Goal: Entertainment & Leisure: Consume media (video, audio)

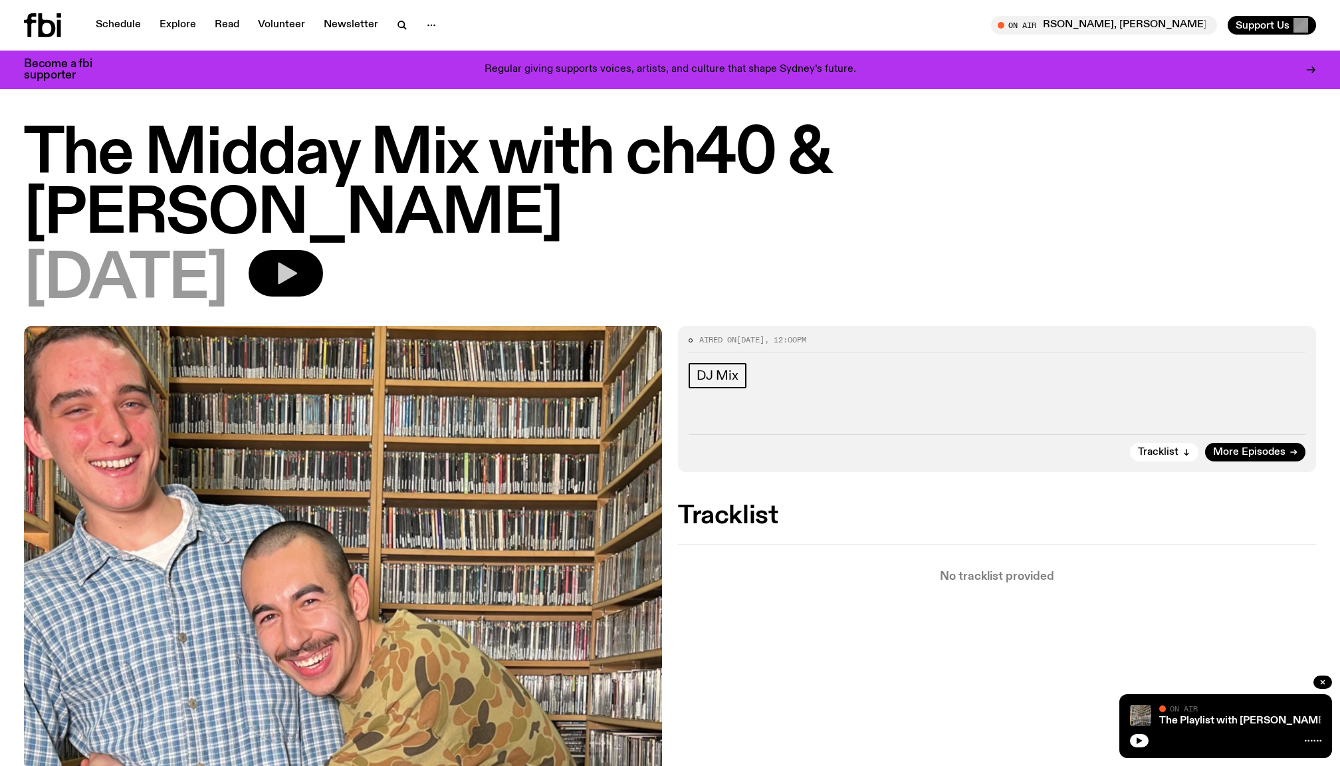
click at [299, 260] on icon "button" at bounding box center [285, 273] width 27 height 27
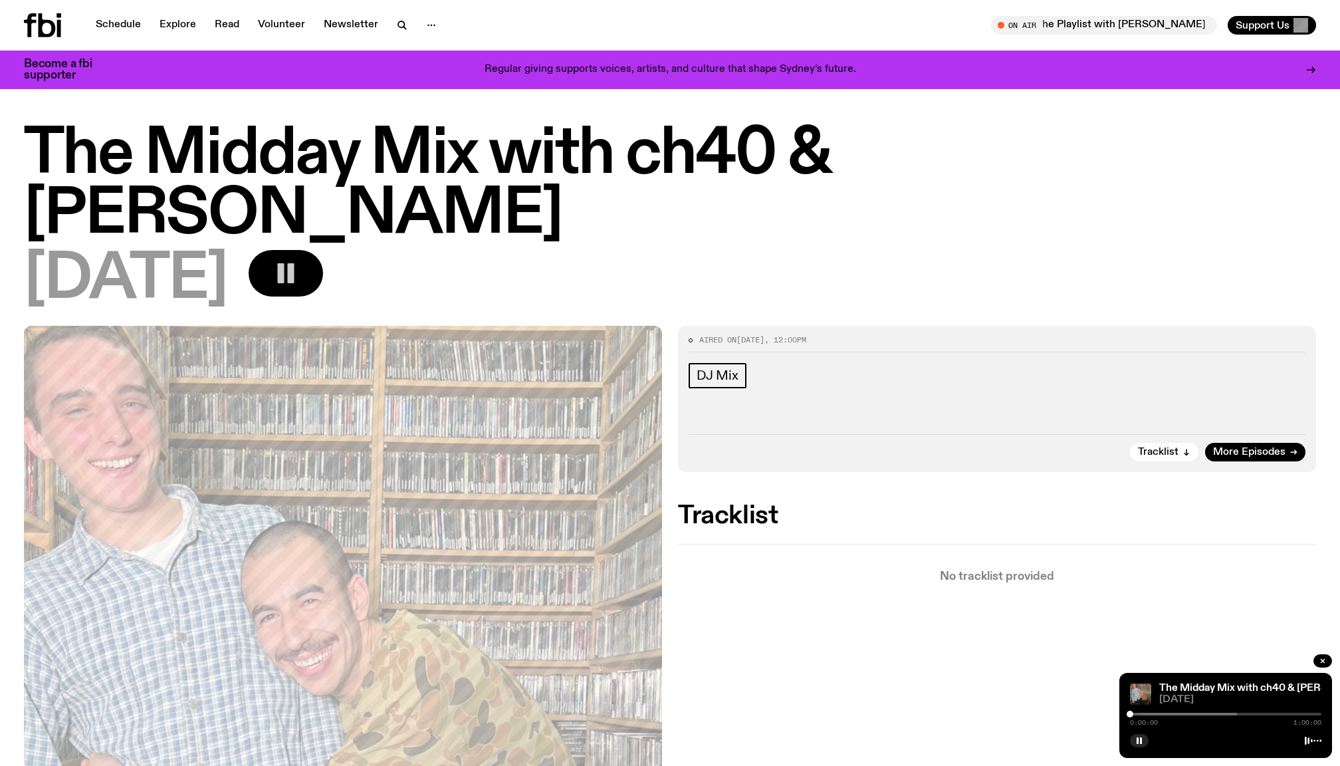
drag, startPoint x: 1133, startPoint y: 712, endPoint x: 1053, endPoint y: 712, distance: 79.7
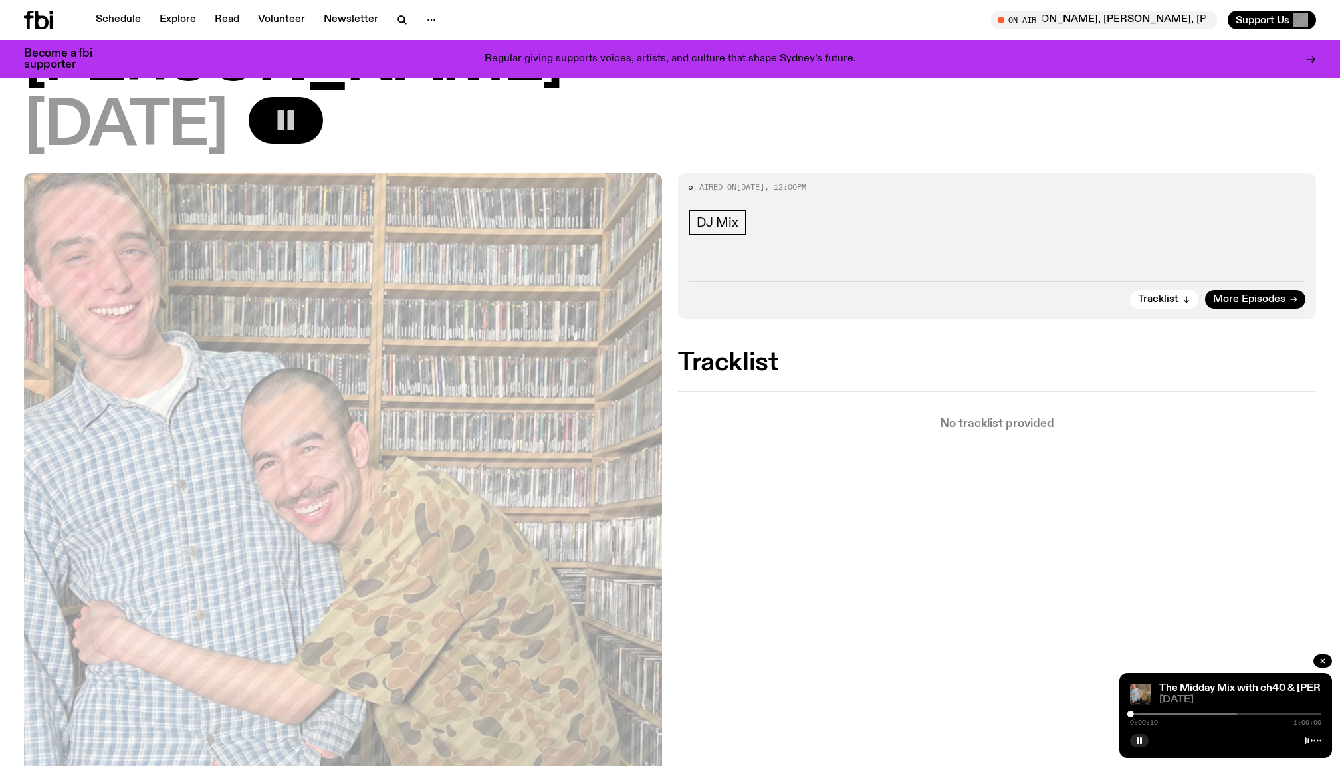
scroll to position [149, 0]
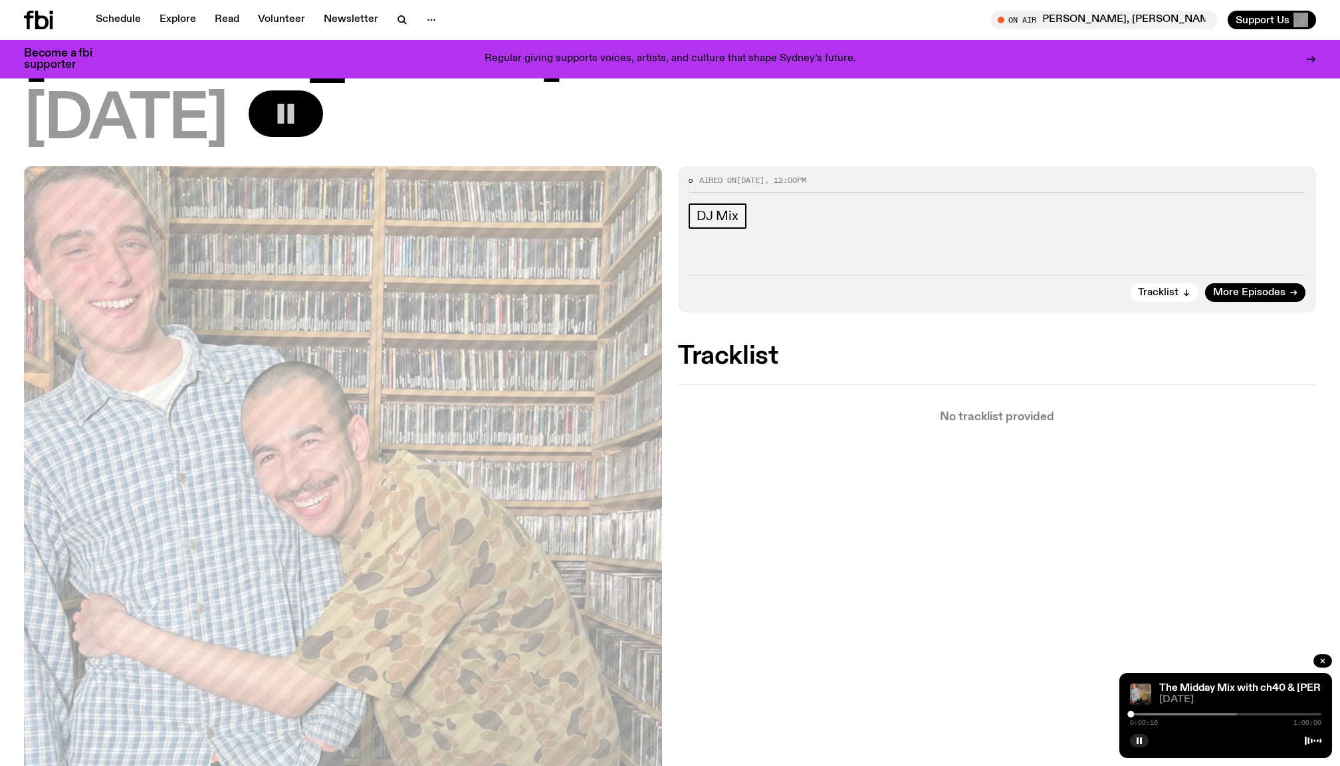
drag, startPoint x: 1147, startPoint y: 713, endPoint x: 1027, endPoint y: 714, distance: 119.6
click at [1027, 714] on div "Schedule Explore Read Volunteer Newsletter About Us Contact Champions of emergi…" at bounding box center [670, 742] width 1340 height 1782
drag, startPoint x: 1131, startPoint y: 711, endPoint x: 1027, endPoint y: 711, distance: 104.3
click at [1027, 711] on div "Schedule Explore Read Volunteer Newsletter About Us Contact Champions of emergi…" at bounding box center [670, 742] width 1340 height 1782
click at [799, 617] on div "Aired on [DATE] 12:00pm DJ Mix Tracklist More Episodes Tracklist No tracklist p…" at bounding box center [670, 623] width 1340 height 914
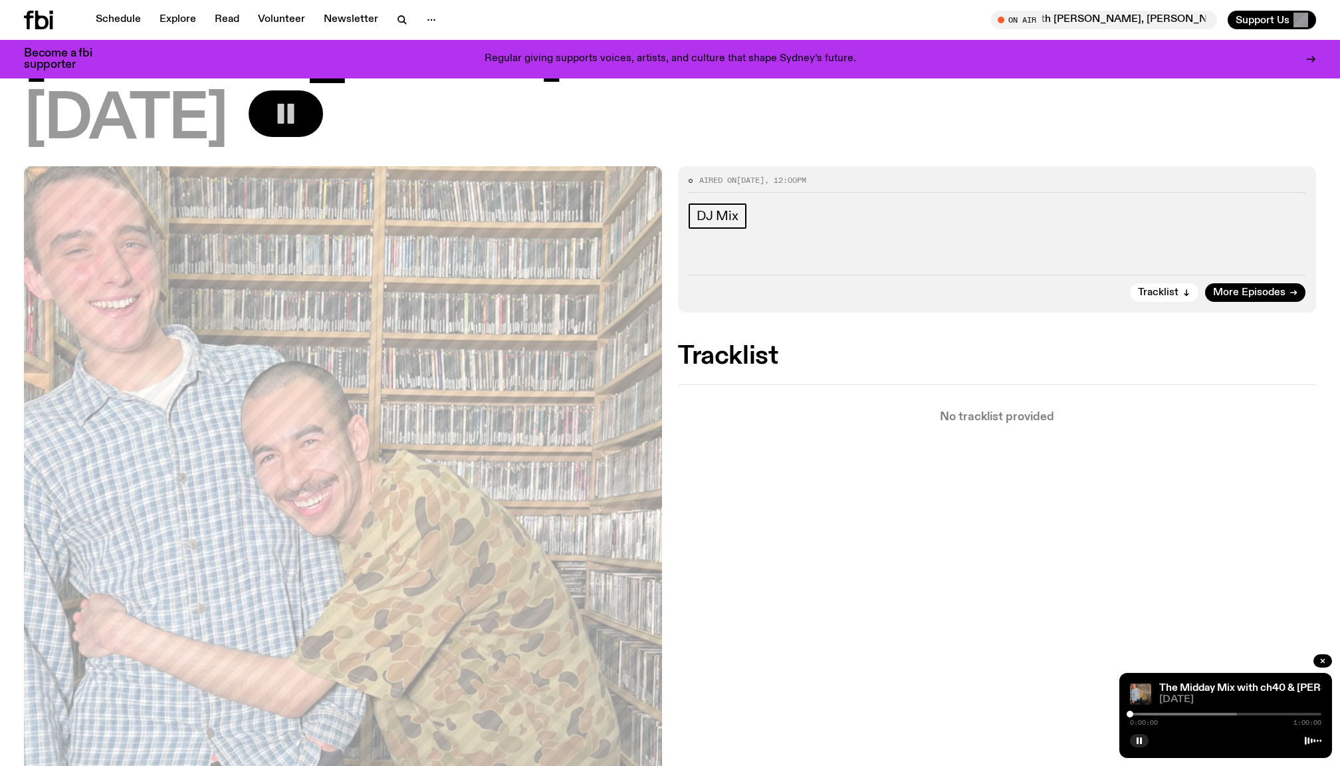
drag, startPoint x: 1130, startPoint y: 712, endPoint x: 1104, endPoint y: 718, distance: 27.1
click at [1104, 718] on div "Schedule Explore Read Volunteer Newsletter About Us Contact Champions of emergi…" at bounding box center [670, 742] width 1340 height 1782
click at [1065, 696] on div "Aired on [DATE] 12:00pm DJ Mix Tracklist More Episodes Tracklist No tracklist p…" at bounding box center [670, 623] width 1340 height 914
drag, startPoint x: 1131, startPoint y: 712, endPoint x: 1084, endPoint y: 705, distance: 47.1
click at [1084, 705] on div "Schedule Explore Read Volunteer Newsletter About Us Contact Champions of emergi…" at bounding box center [670, 742] width 1340 height 1782
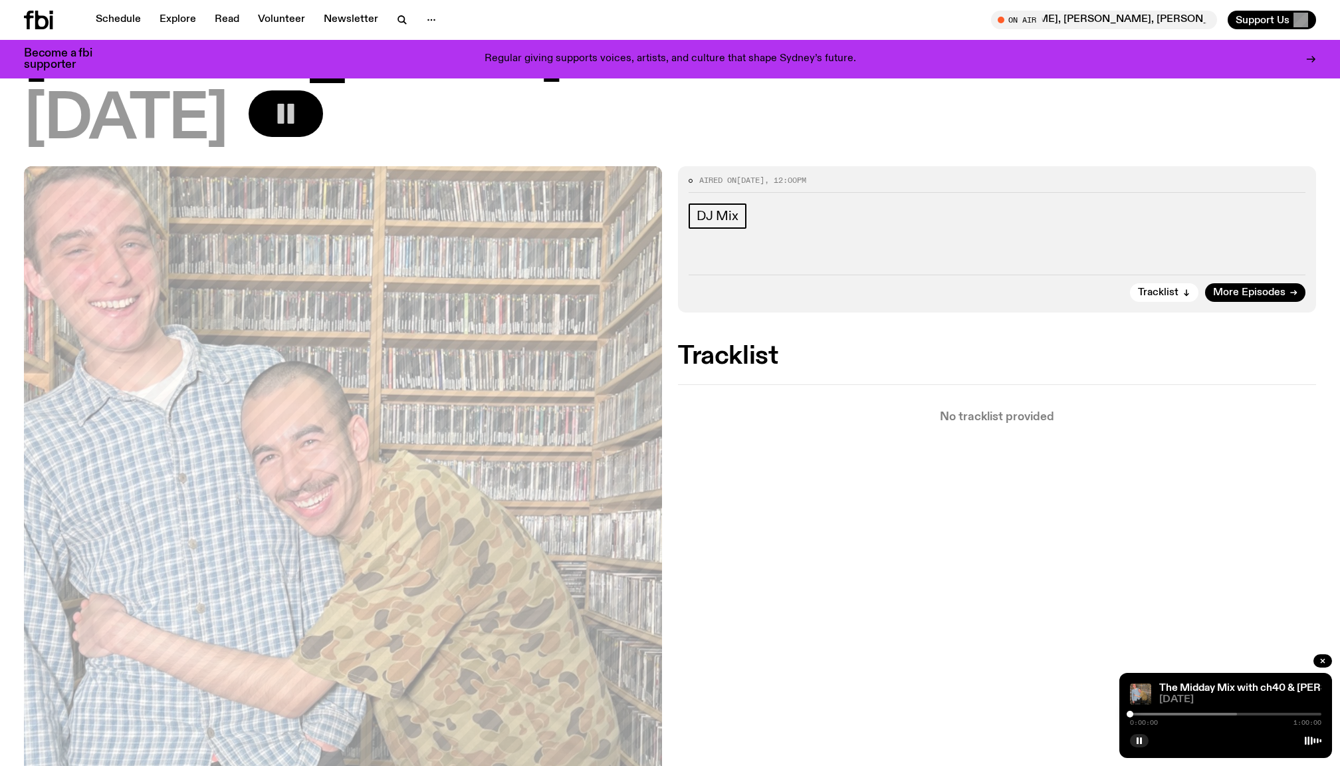
click at [1001, 617] on div "Aired on [DATE] 12:00pm DJ Mix Tracklist More Episodes Tracklist No tracklist p…" at bounding box center [670, 623] width 1340 height 914
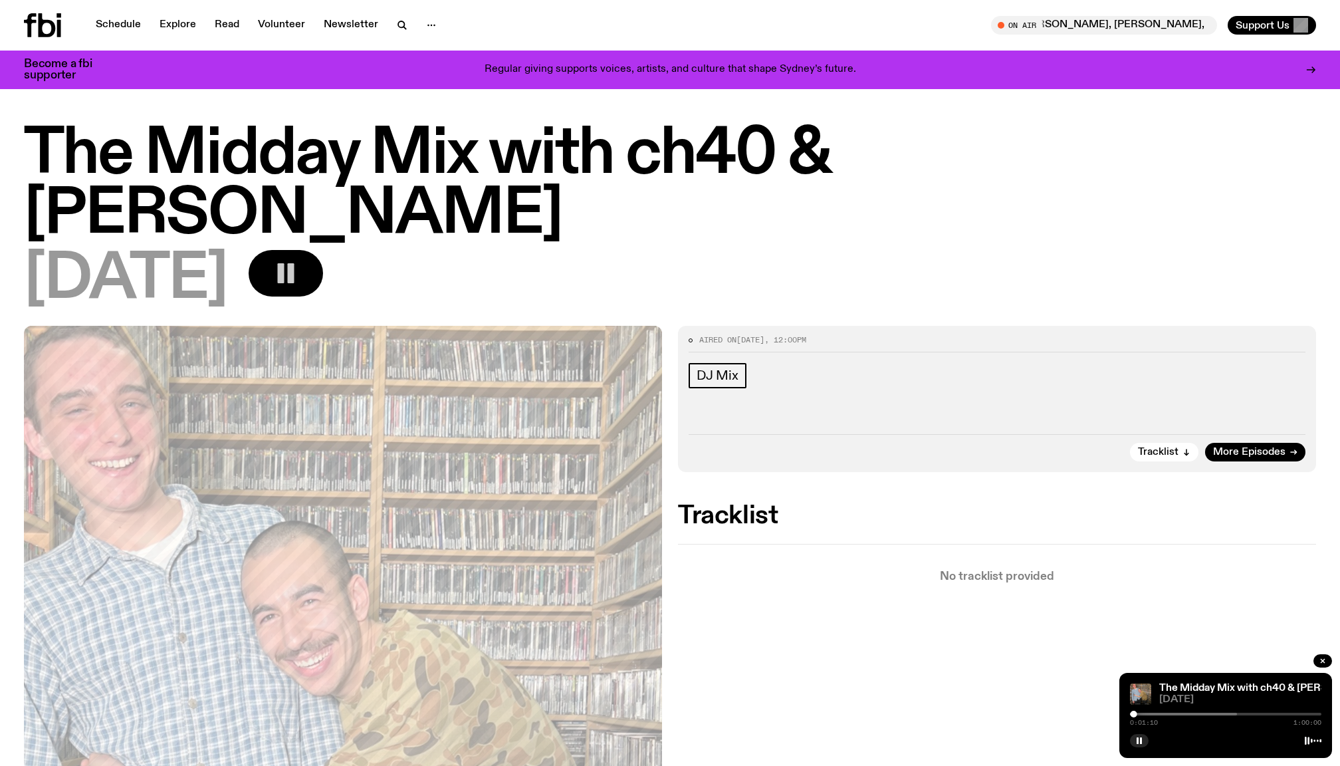
scroll to position [0, 0]
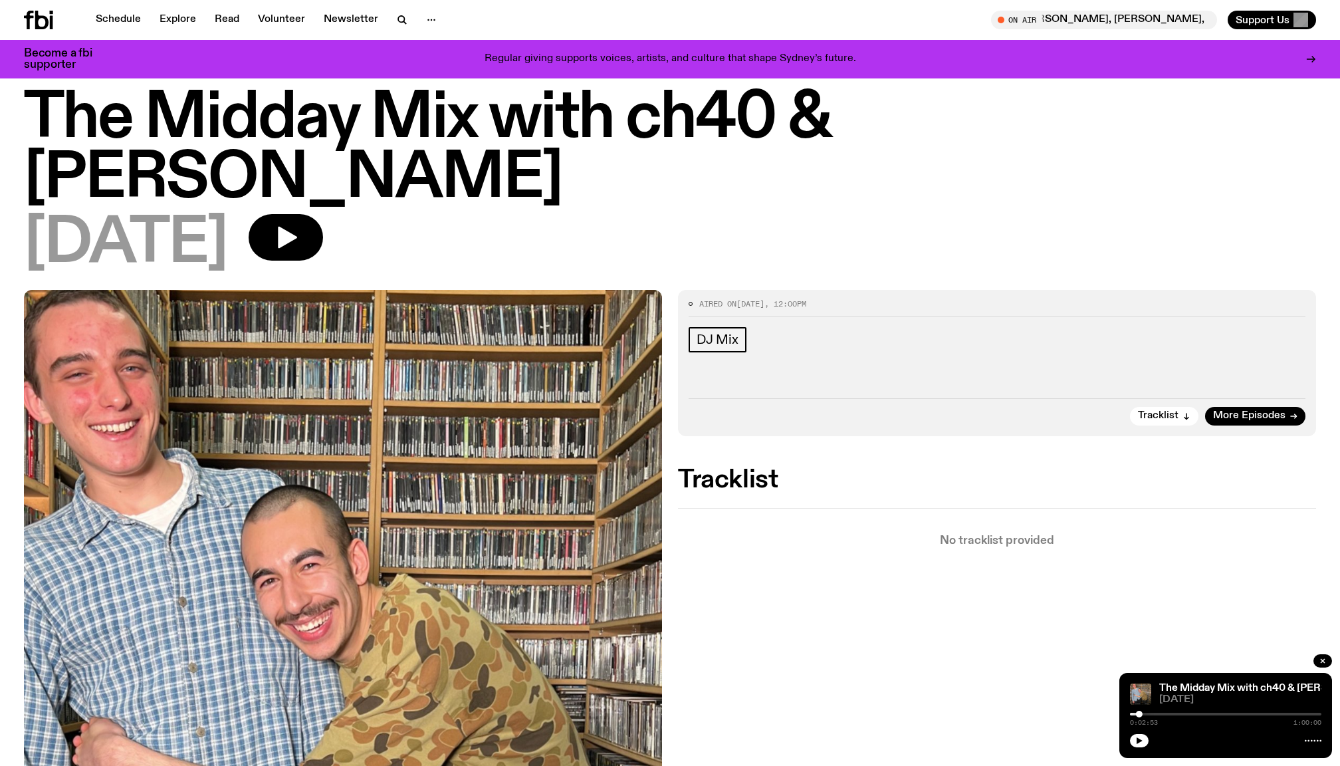
scroll to position [33, 0]
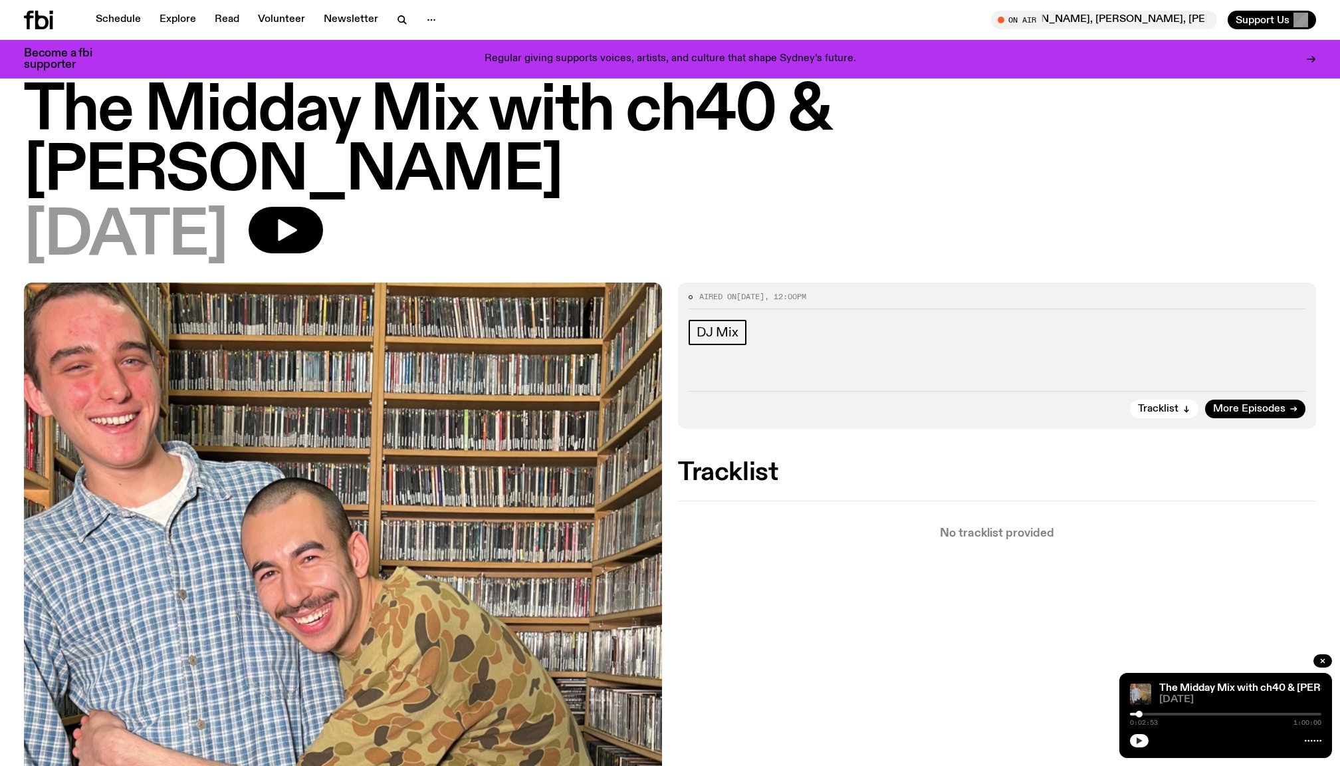
click at [1132, 742] on button "button" at bounding box center [1139, 740] width 19 height 13
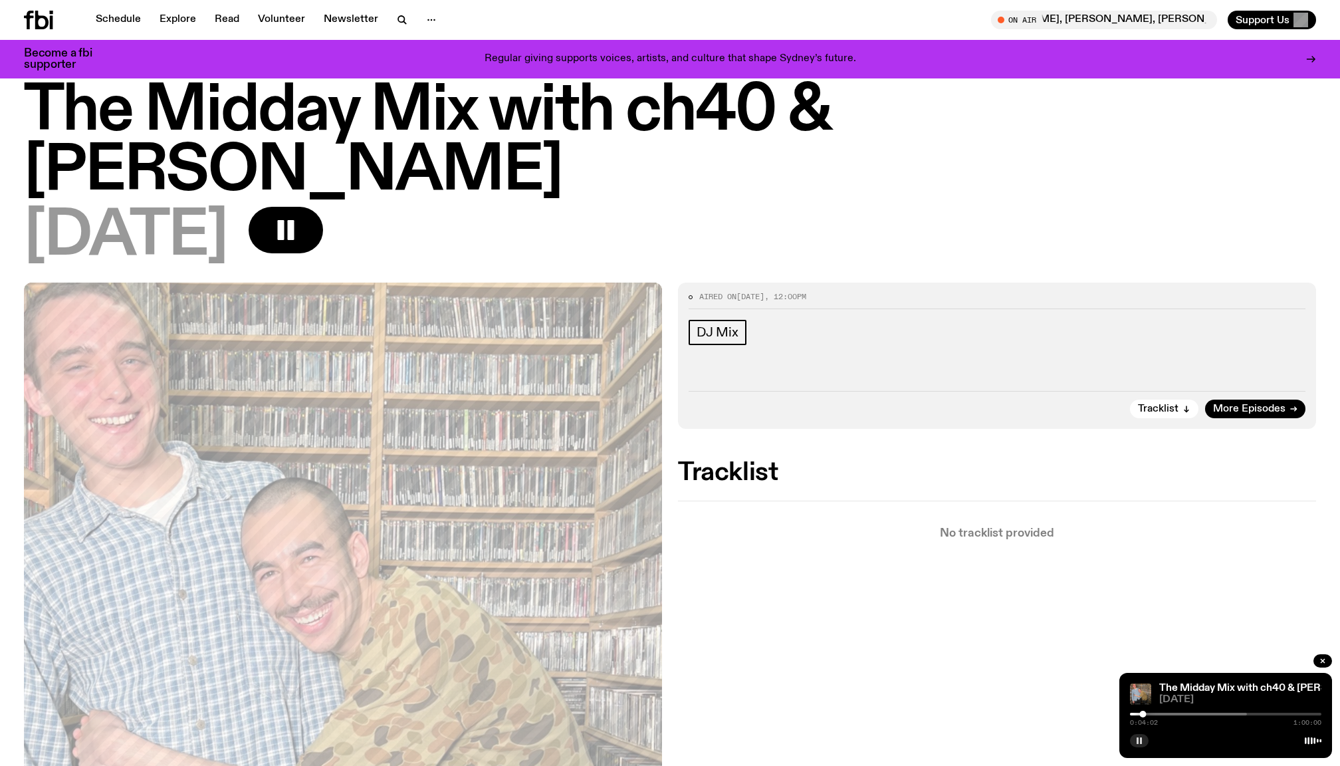
click at [1134, 738] on button "button" at bounding box center [1139, 740] width 19 height 13
